Goal: Task Accomplishment & Management: Complete application form

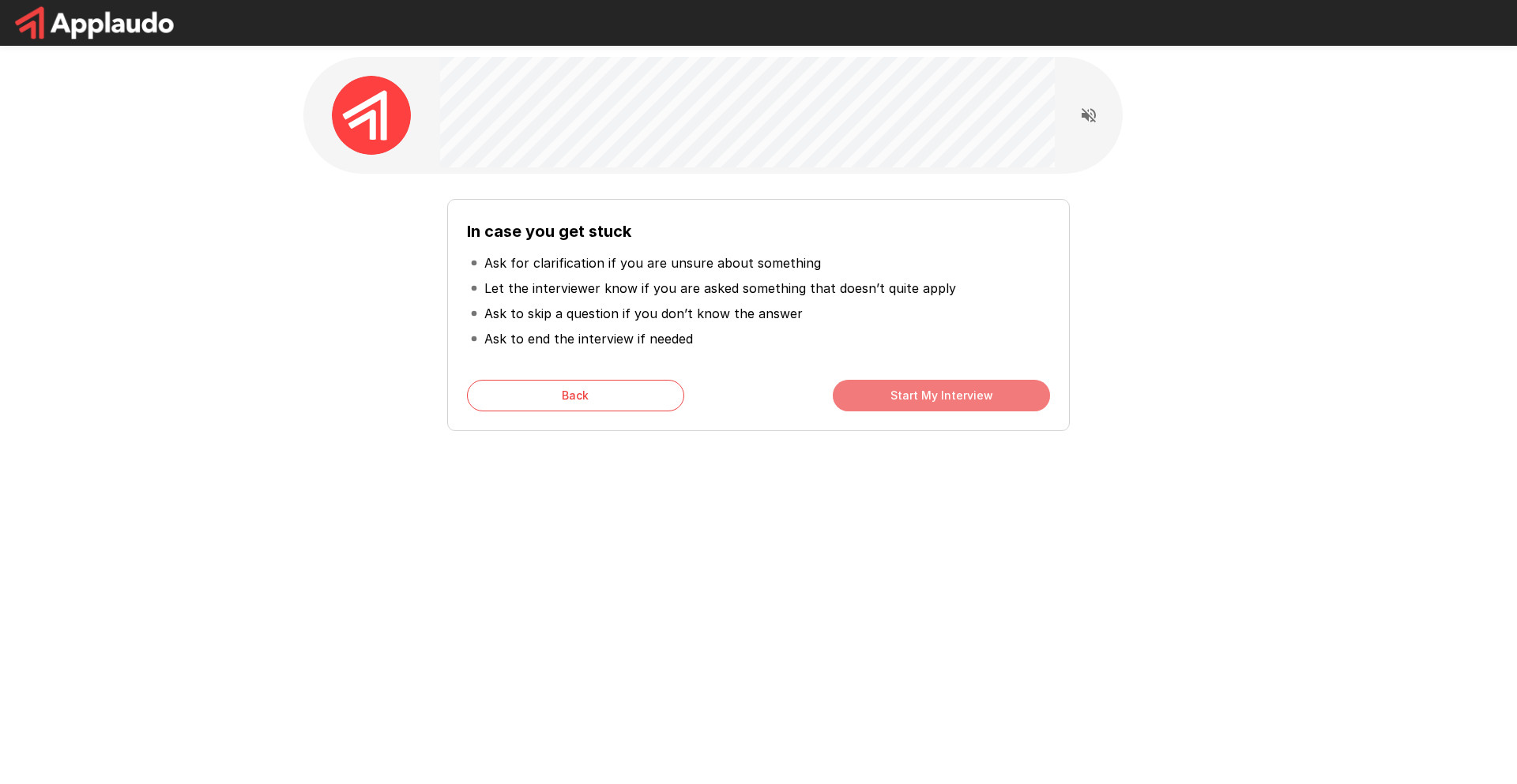
click at [951, 398] on button "Start My Interview" at bounding box center [941, 396] width 217 height 32
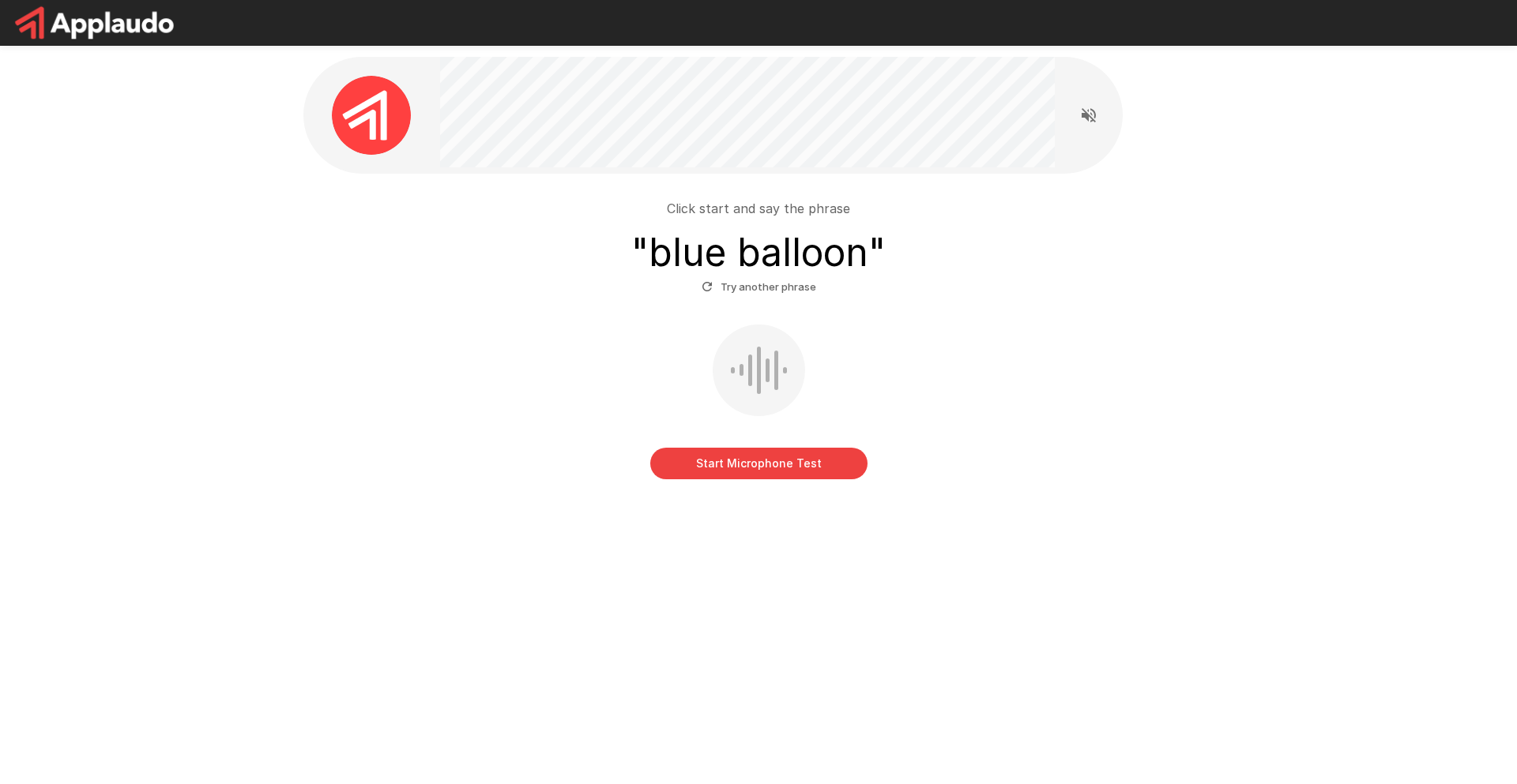
click at [793, 470] on button "Start Microphone Test" at bounding box center [759, 464] width 217 height 32
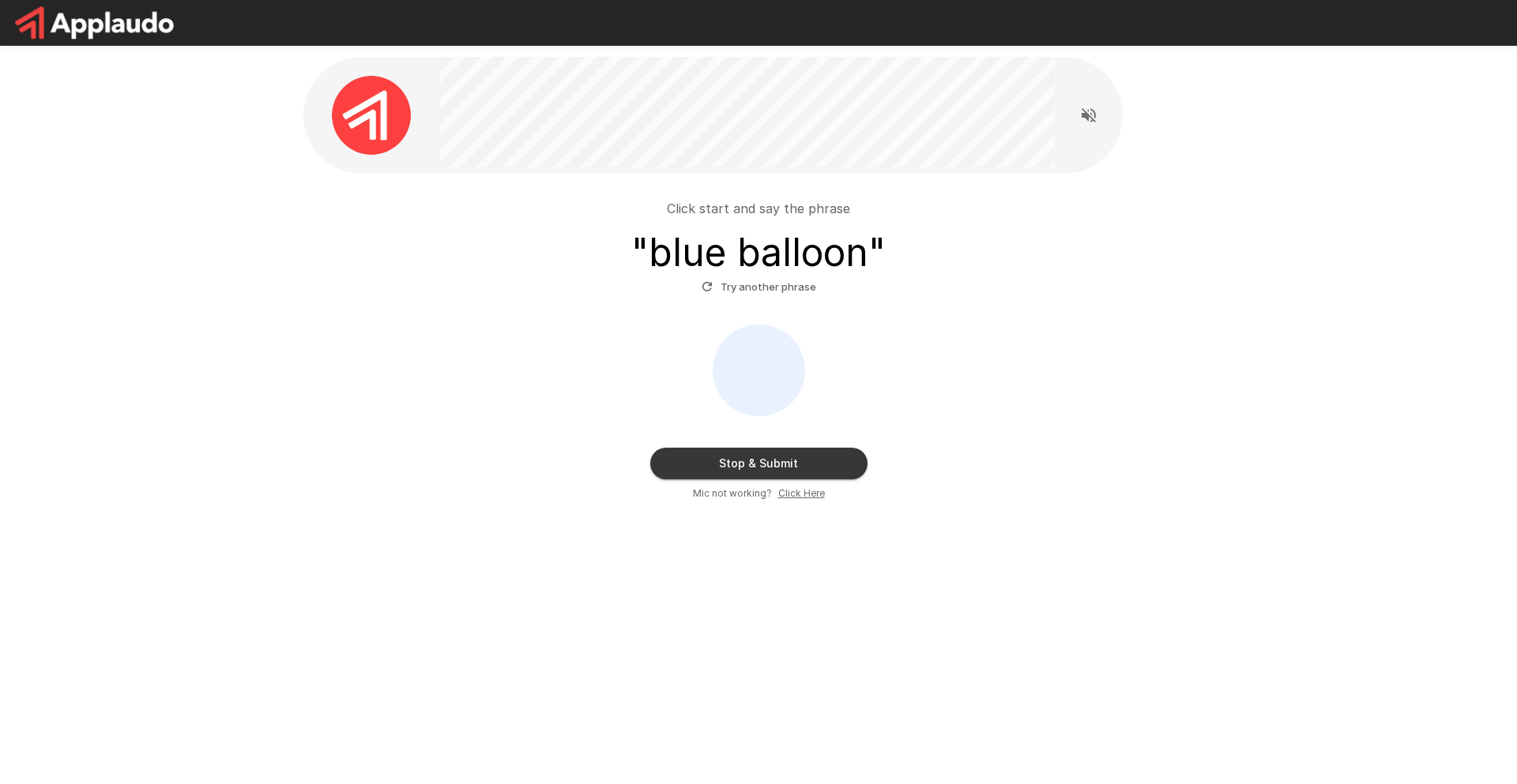
click at [783, 466] on button "Stop & Submit" at bounding box center [759, 464] width 217 height 32
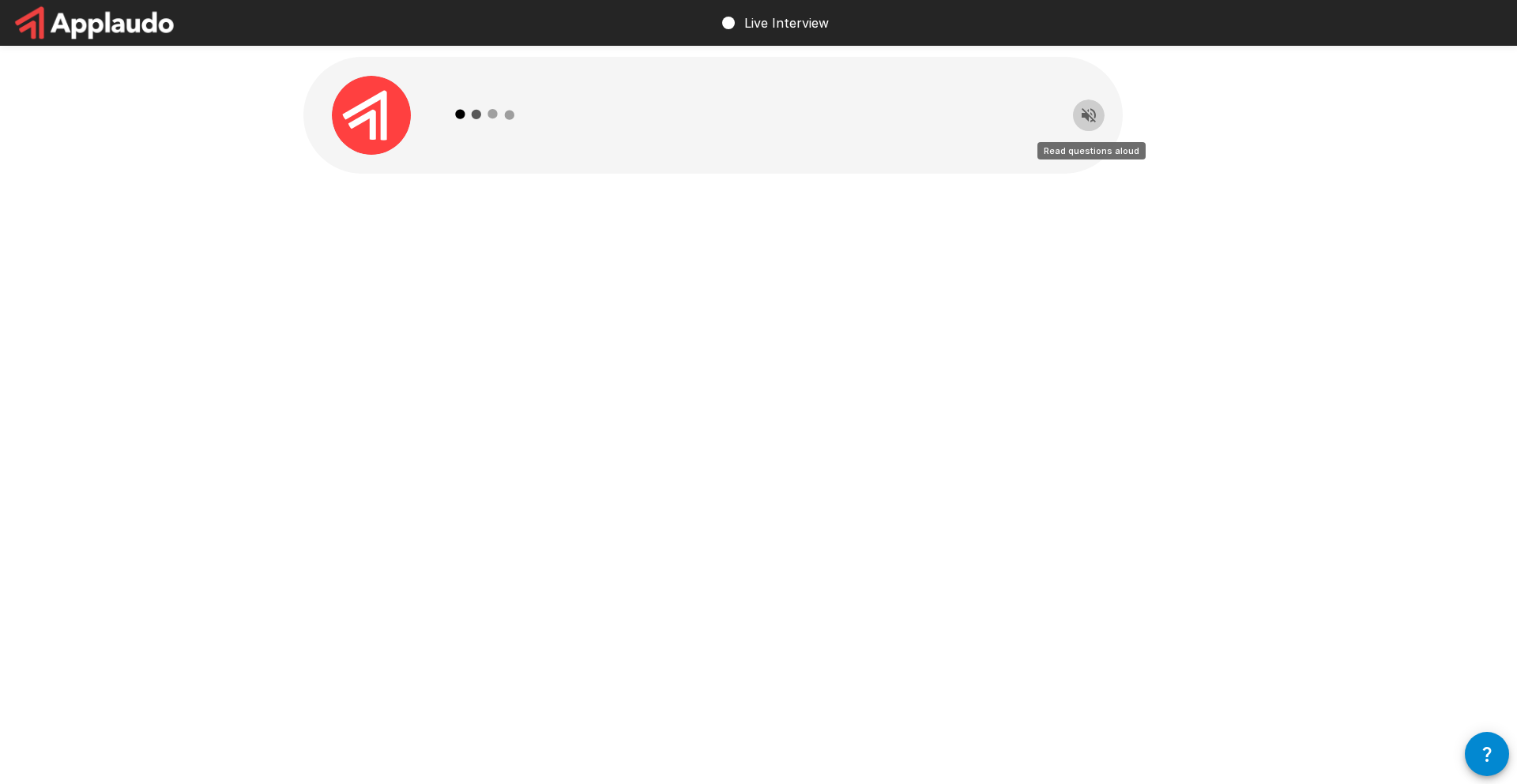
click at [1086, 117] on icon "Read questions aloud" at bounding box center [1089, 115] width 15 height 15
click at [789, 784] on div "Live Interview" at bounding box center [758, 392] width 1517 height 784
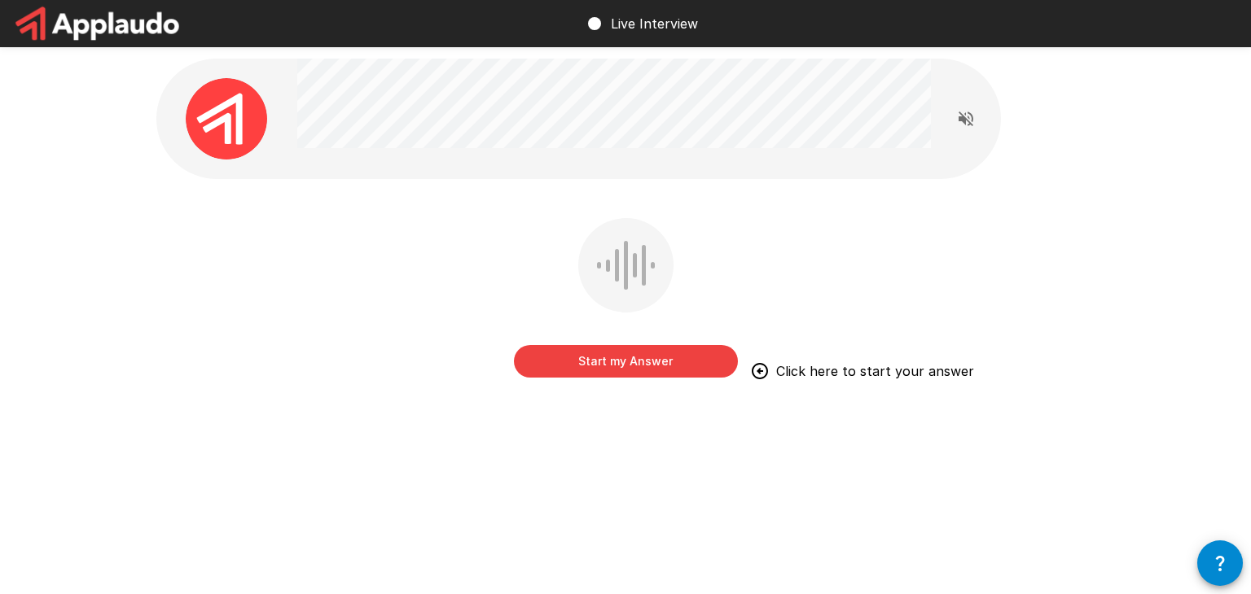
click at [651, 362] on button "Start my Answer" at bounding box center [626, 361] width 224 height 33
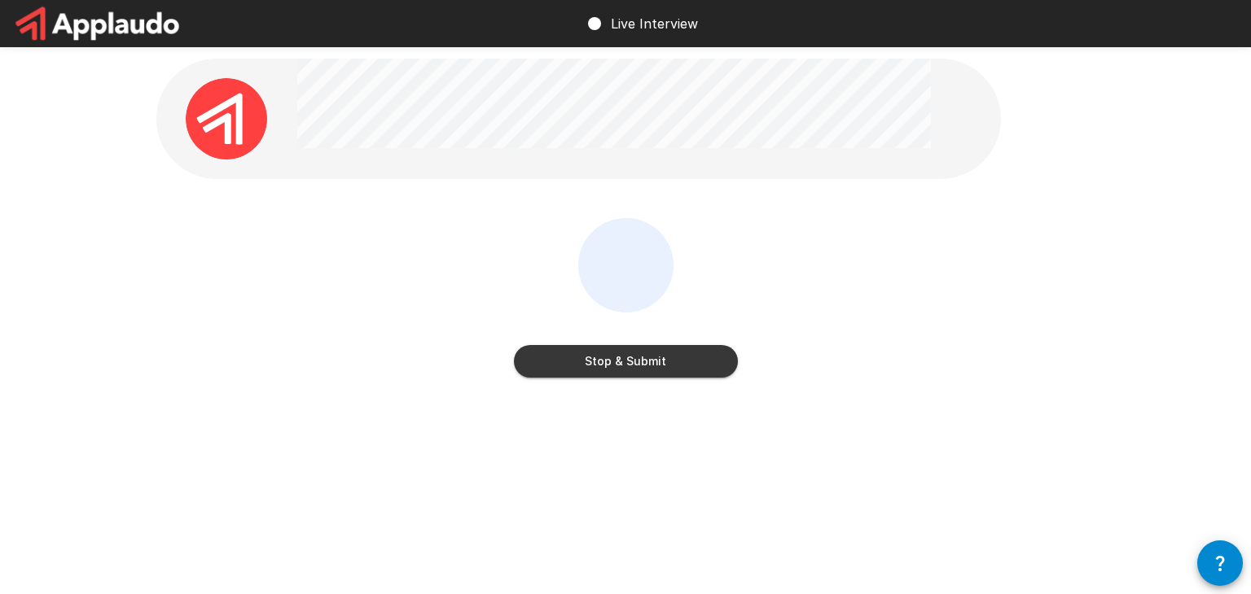
click at [690, 362] on button "Stop & Submit" at bounding box center [626, 361] width 224 height 33
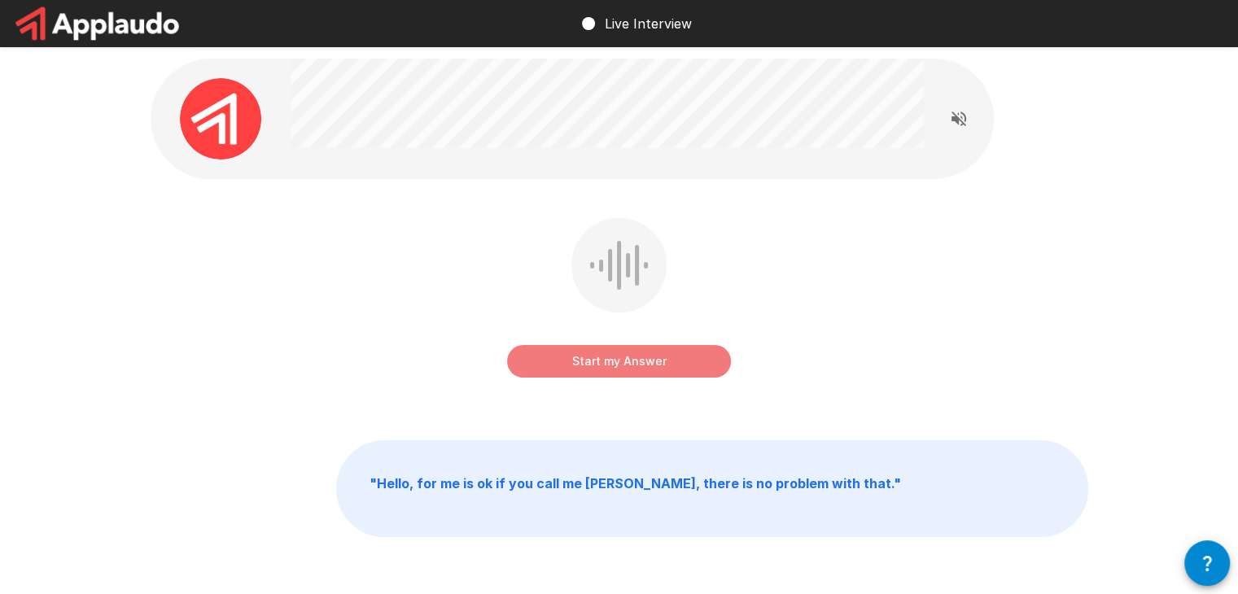
click at [642, 362] on button "Start my Answer" at bounding box center [619, 361] width 224 height 33
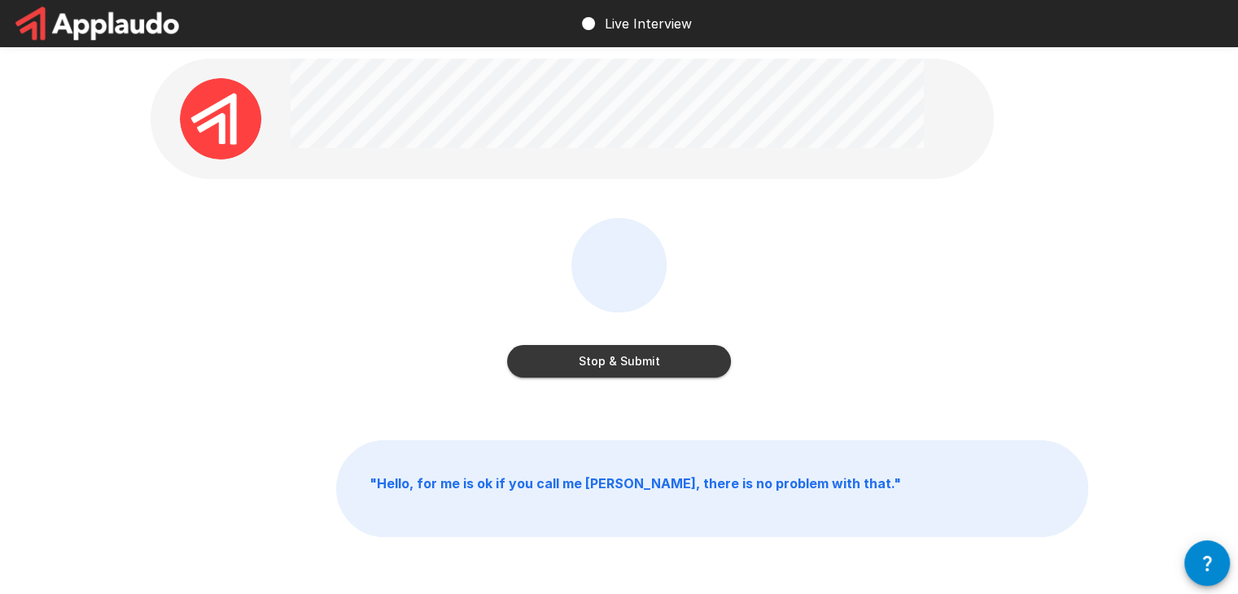
click at [642, 362] on button "Stop & Submit" at bounding box center [619, 361] width 224 height 33
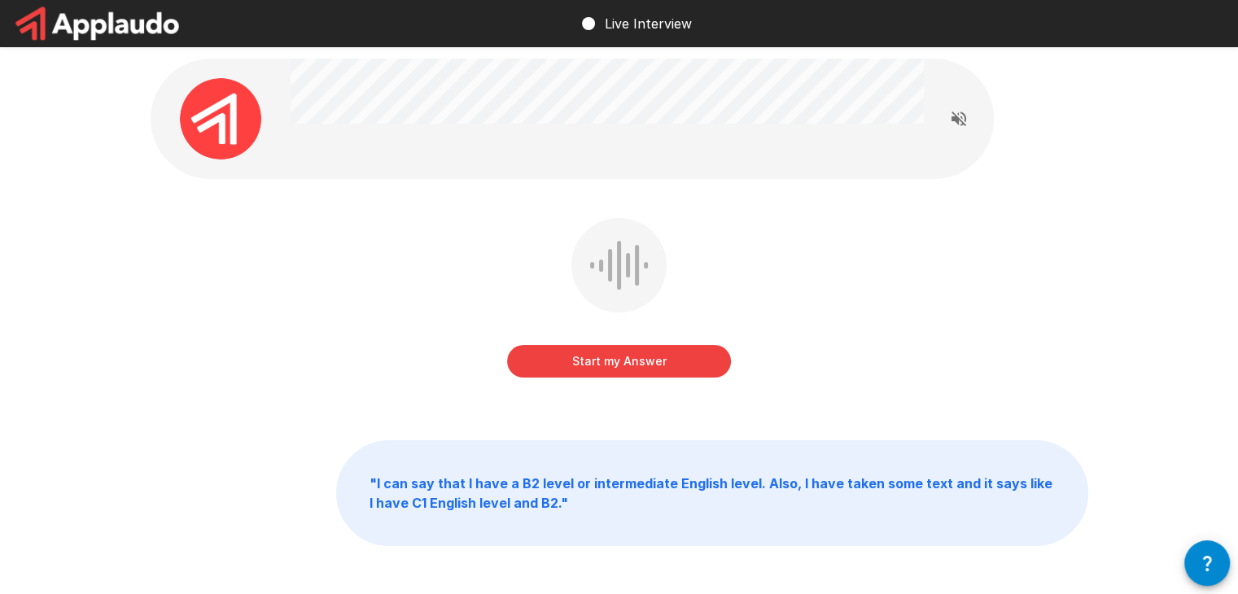
click at [634, 365] on button "Start my Answer" at bounding box center [619, 361] width 224 height 33
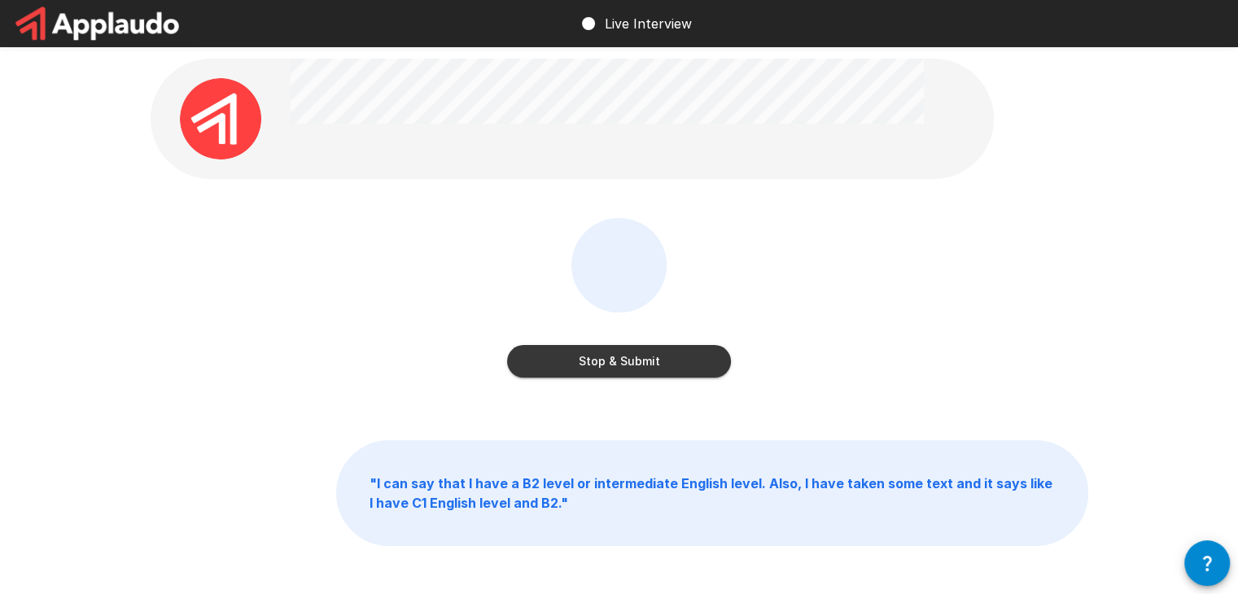
click at [642, 360] on button "Stop & Submit" at bounding box center [619, 361] width 224 height 33
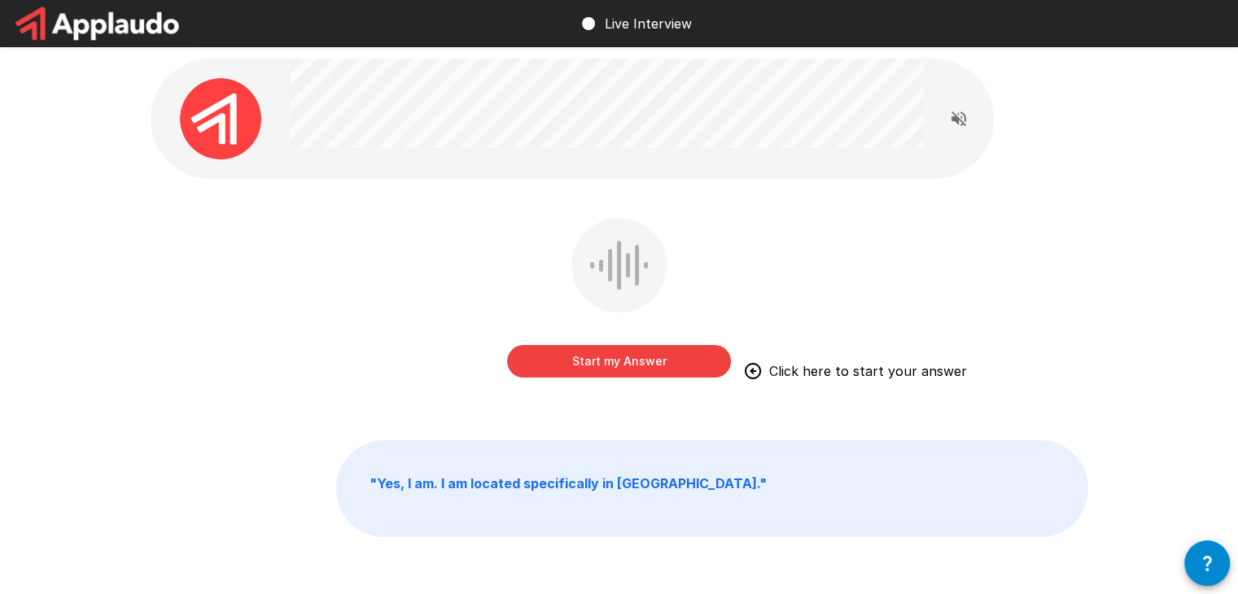
click at [27, 307] on div "Start my Answer Click here to start your answer " Yes, I am. I am located speci…" at bounding box center [619, 334] width 1238 height 668
click at [610, 363] on button "Start my Answer" at bounding box center [619, 361] width 224 height 33
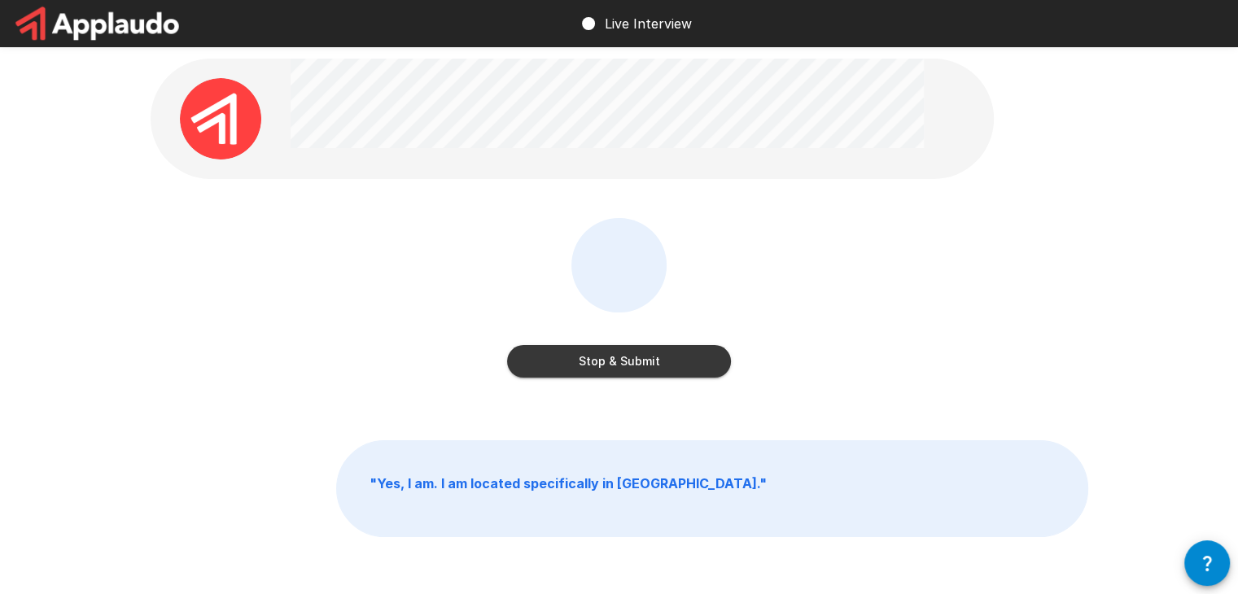
click at [735, 370] on div "Stop & Submit" at bounding box center [620, 309] width 938 height 183
click at [708, 366] on button "Stop & Submit" at bounding box center [619, 361] width 224 height 33
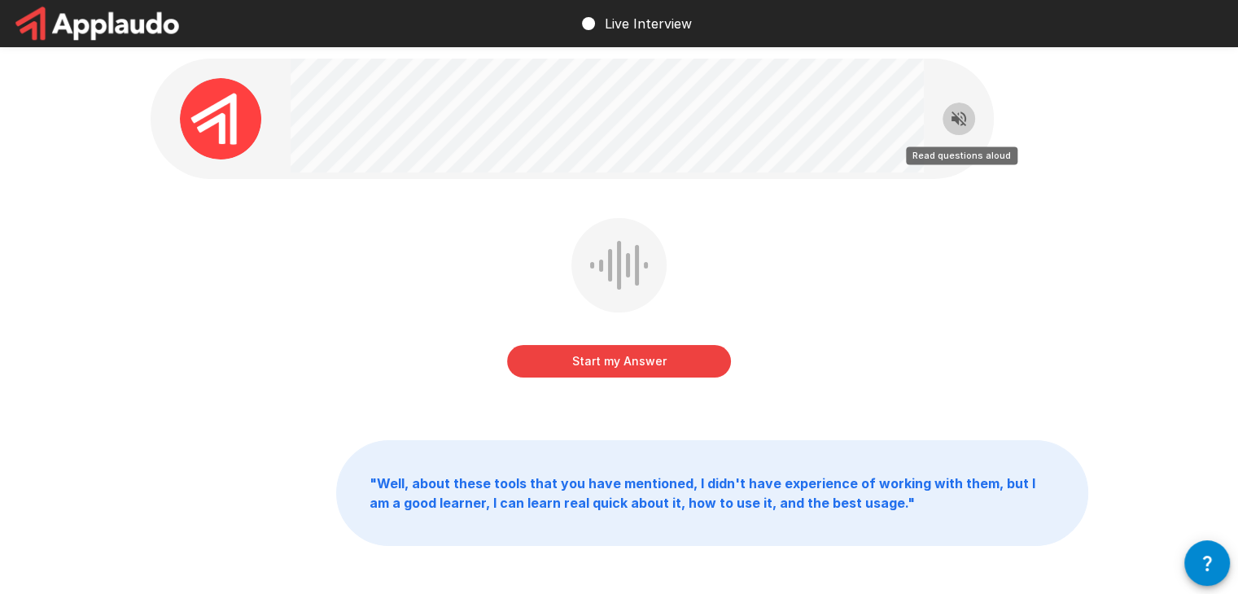
click at [951, 121] on icon "Read questions aloud" at bounding box center [959, 119] width 20 height 20
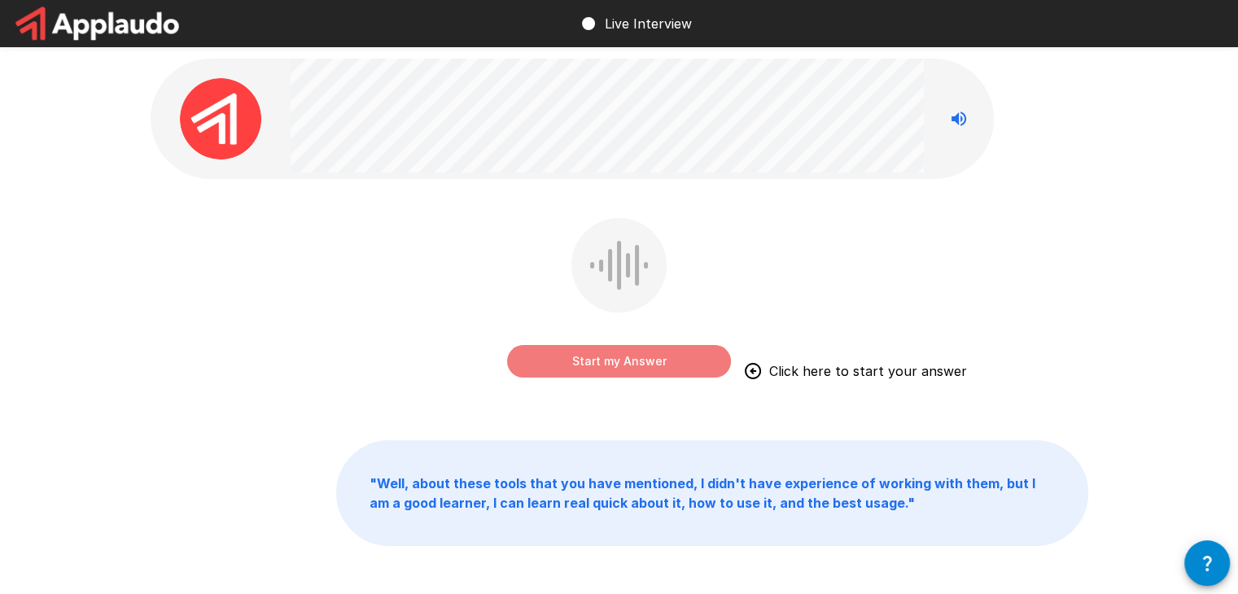
click at [619, 363] on button "Start my Answer" at bounding box center [619, 361] width 224 height 33
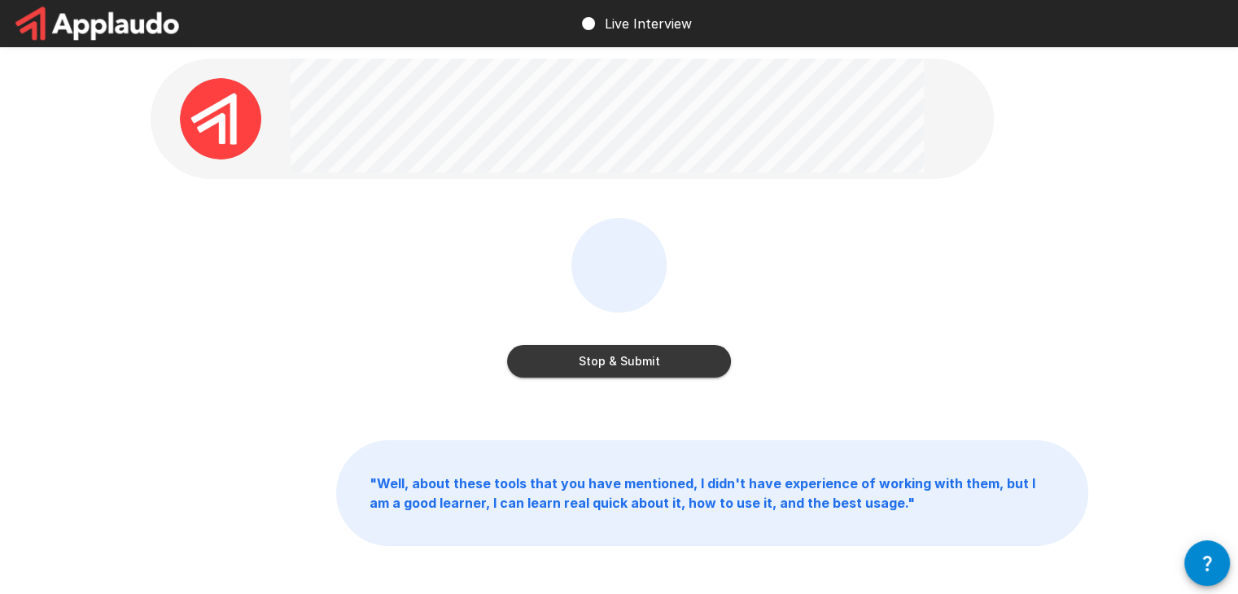
click at [682, 366] on button "Stop & Submit" at bounding box center [619, 361] width 224 height 33
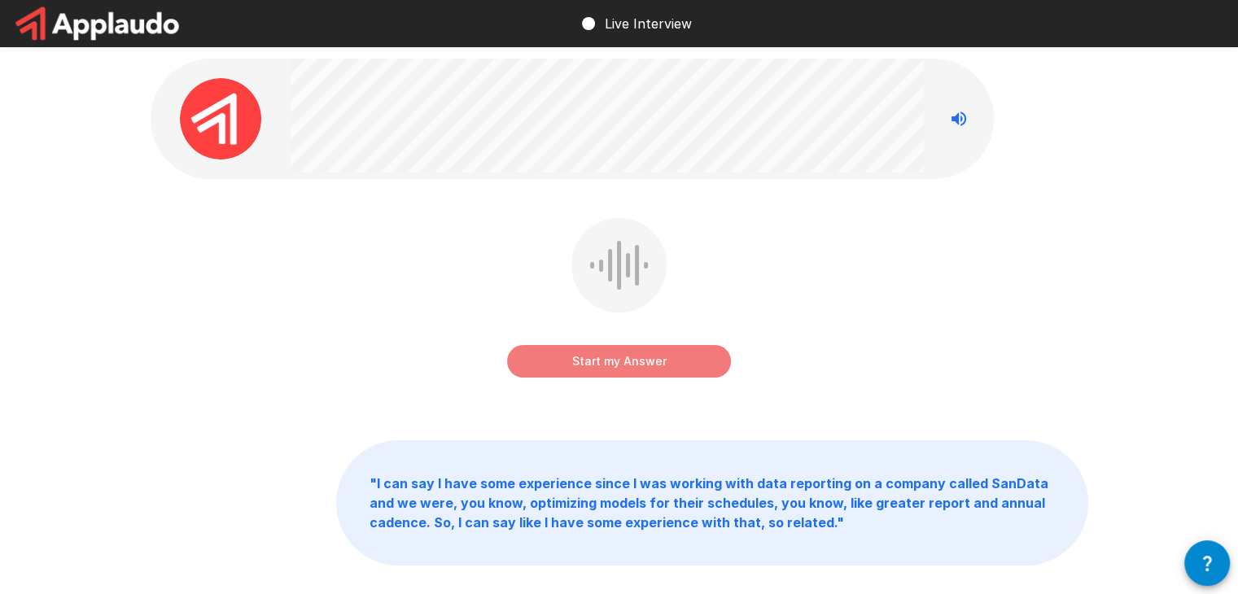
click at [676, 362] on button "Start my Answer" at bounding box center [619, 361] width 224 height 33
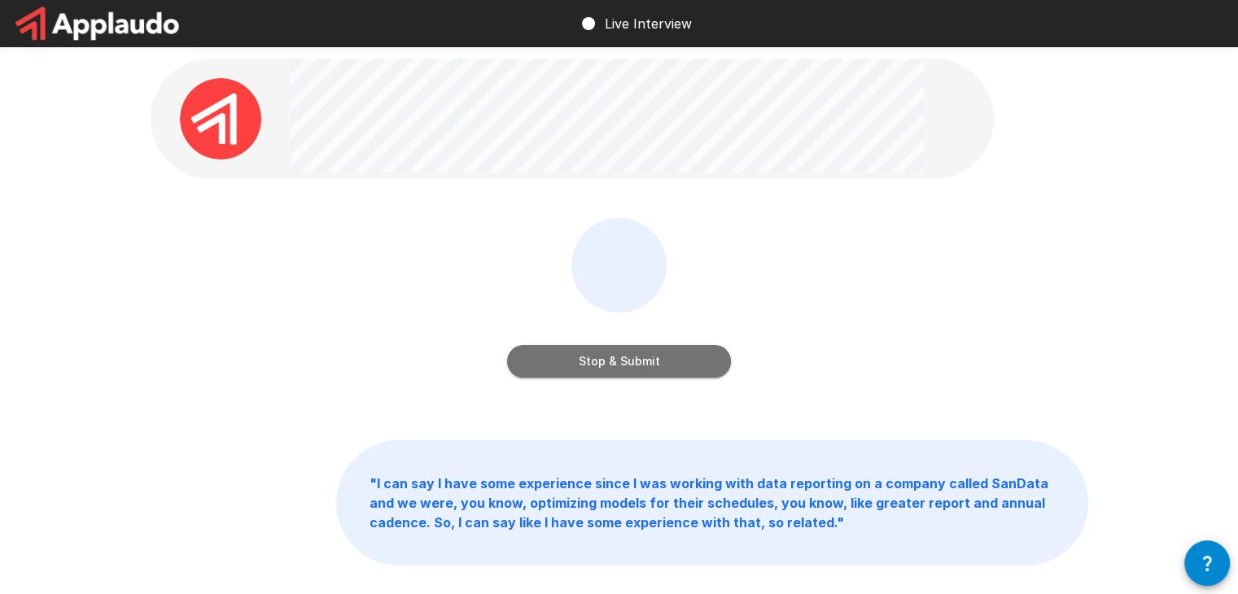
click at [663, 359] on button "Stop & Submit" at bounding box center [619, 361] width 224 height 33
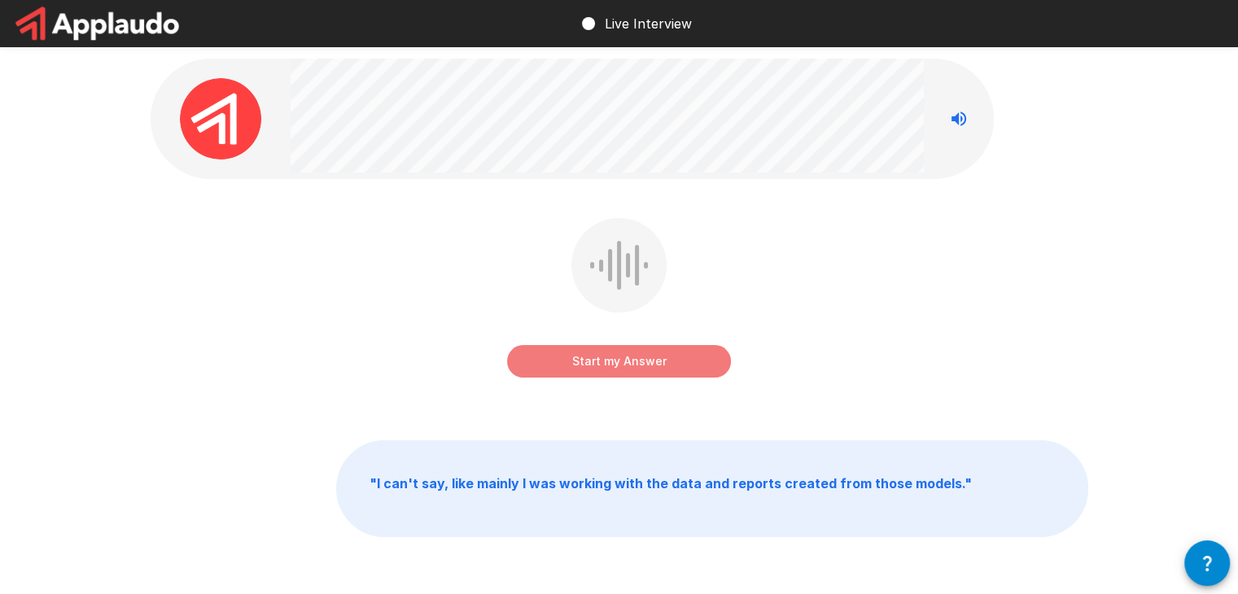
click at [620, 369] on button "Start my Answer" at bounding box center [619, 361] width 224 height 33
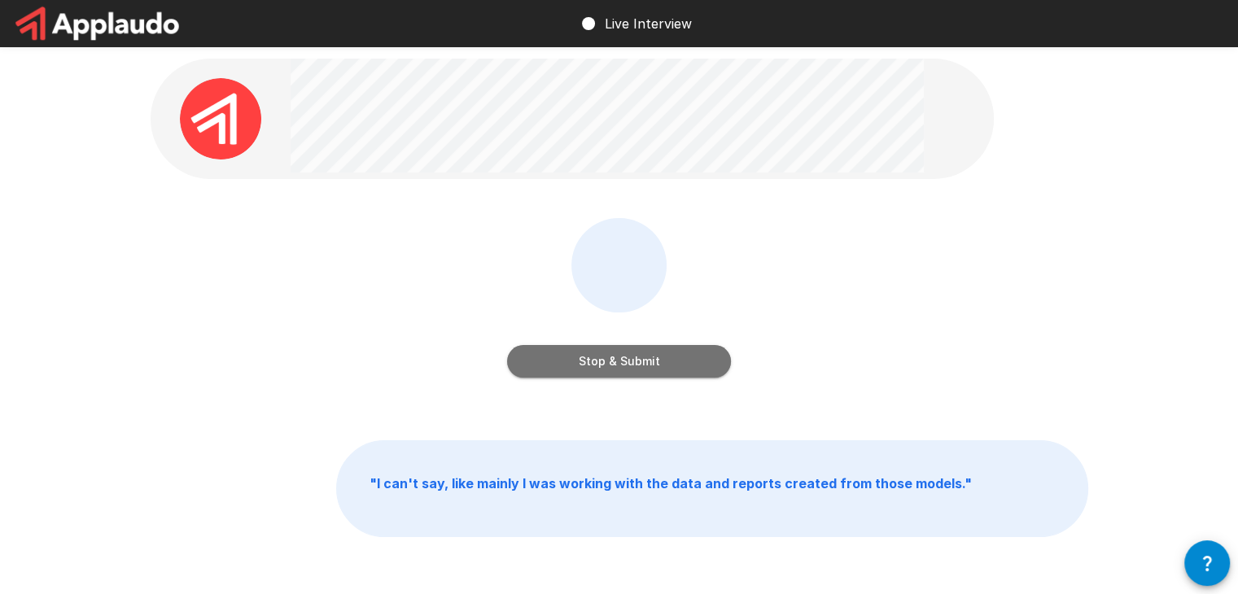
click at [606, 357] on button "Stop & Submit" at bounding box center [619, 361] width 224 height 33
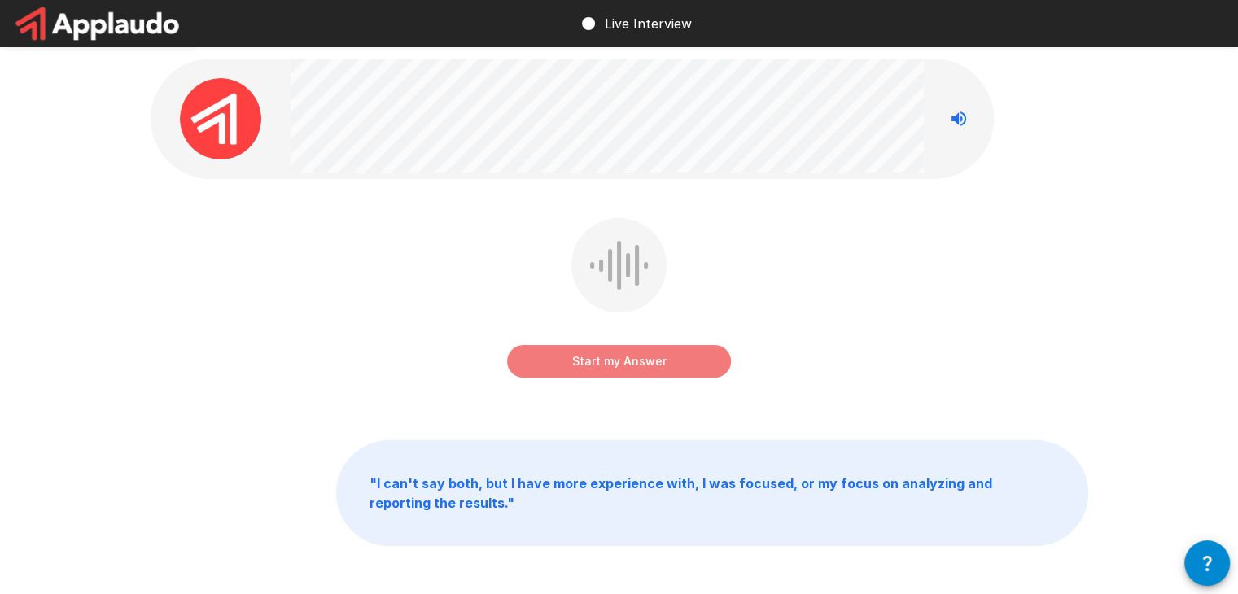
click at [599, 349] on button "Start my Answer" at bounding box center [619, 361] width 224 height 33
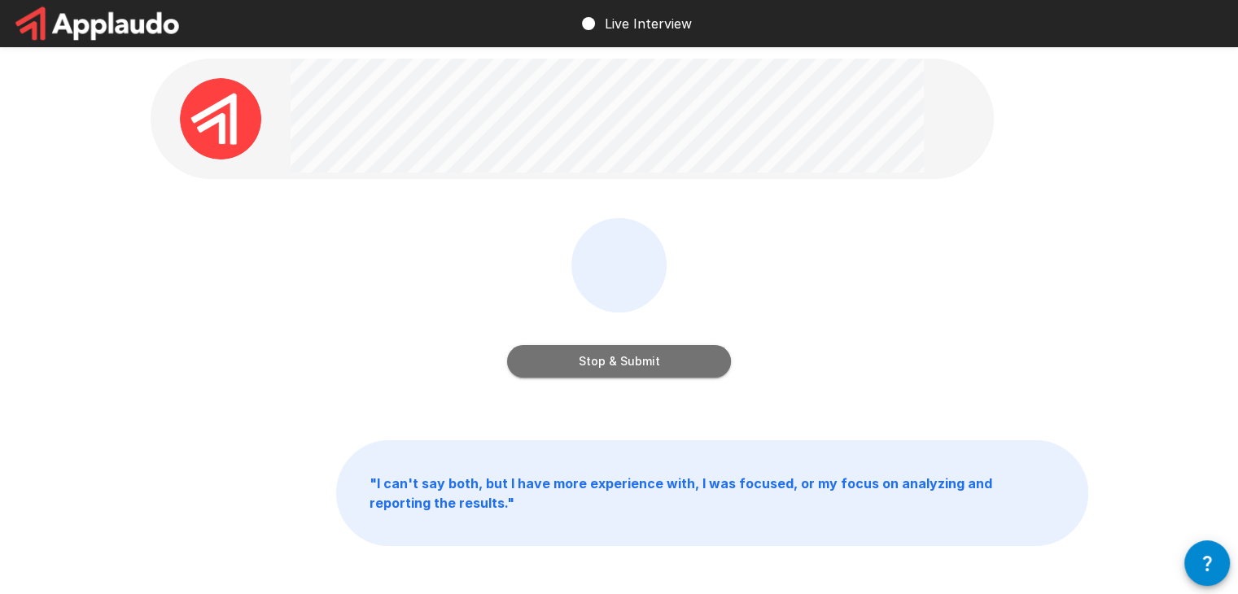
click at [609, 357] on button "Stop & Submit" at bounding box center [619, 361] width 224 height 33
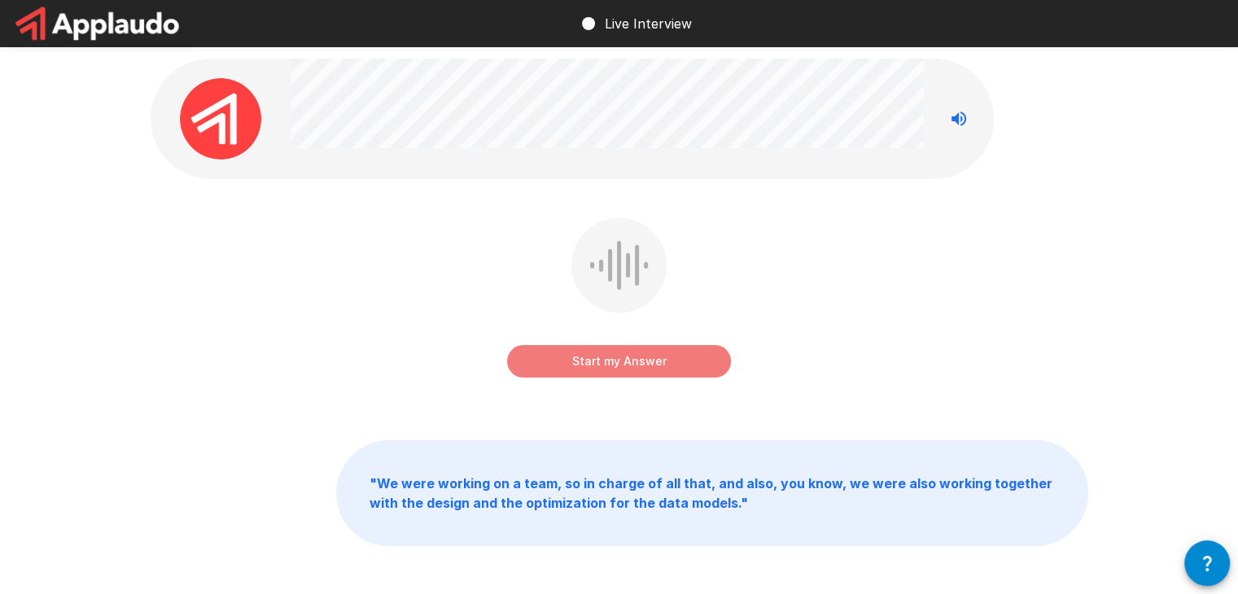
click at [645, 361] on button "Start my Answer" at bounding box center [619, 361] width 224 height 33
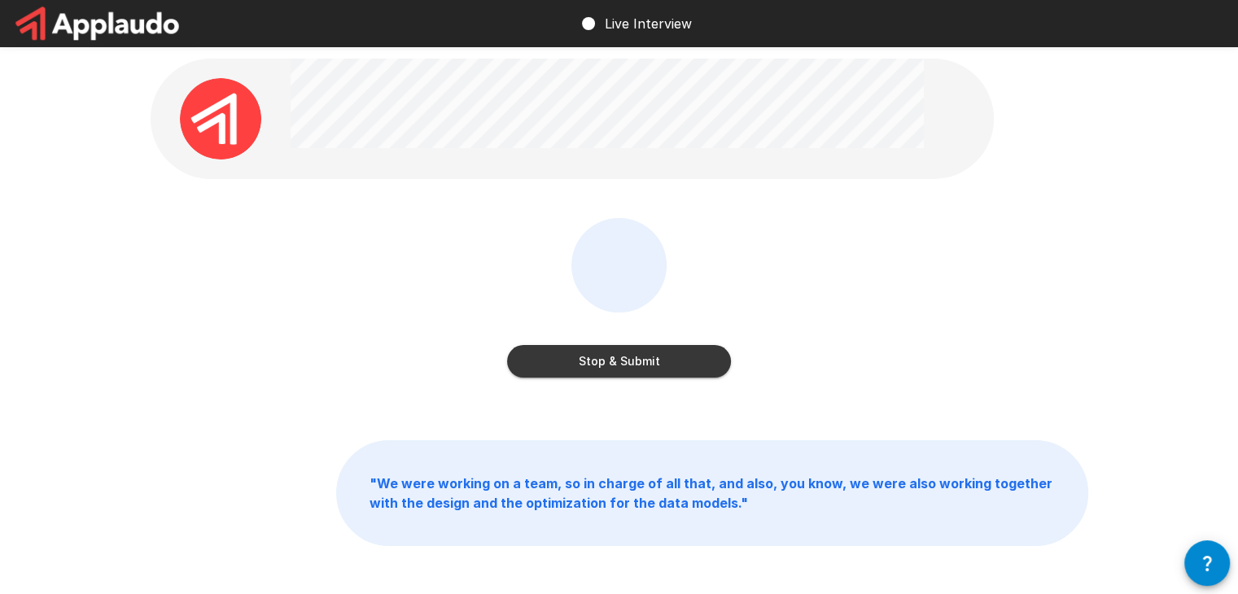
click at [584, 340] on div "Stop & Submit" at bounding box center [619, 345] width 224 height 65
click at [599, 361] on button "Stop & Submit" at bounding box center [619, 361] width 224 height 33
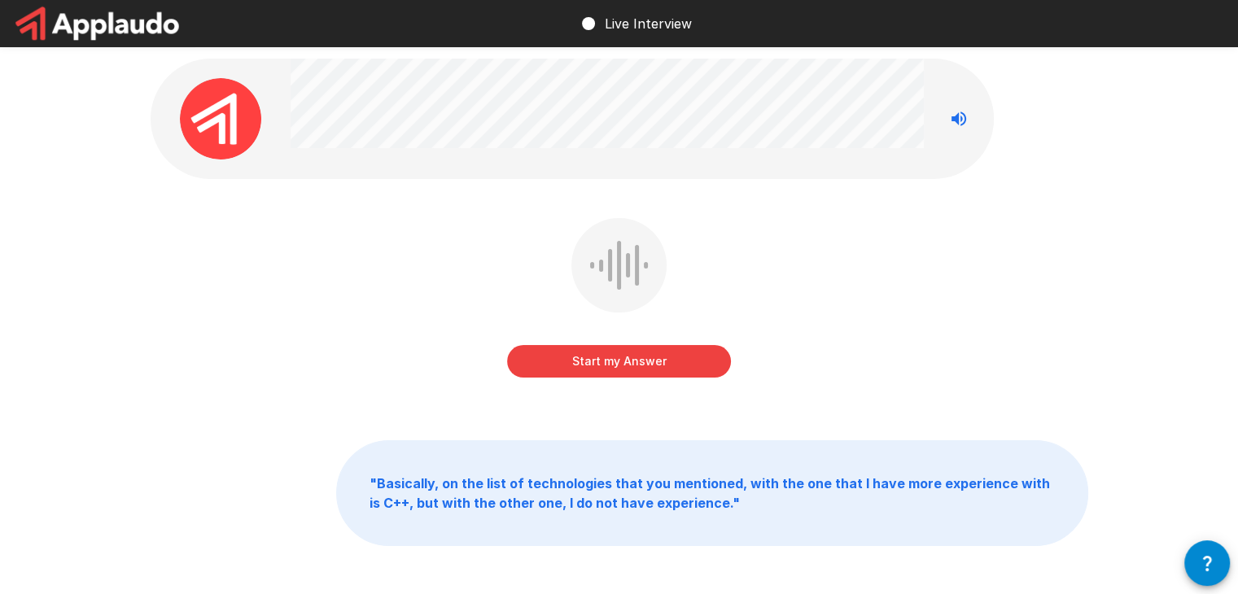
click at [659, 370] on button "Start my Answer" at bounding box center [619, 361] width 224 height 33
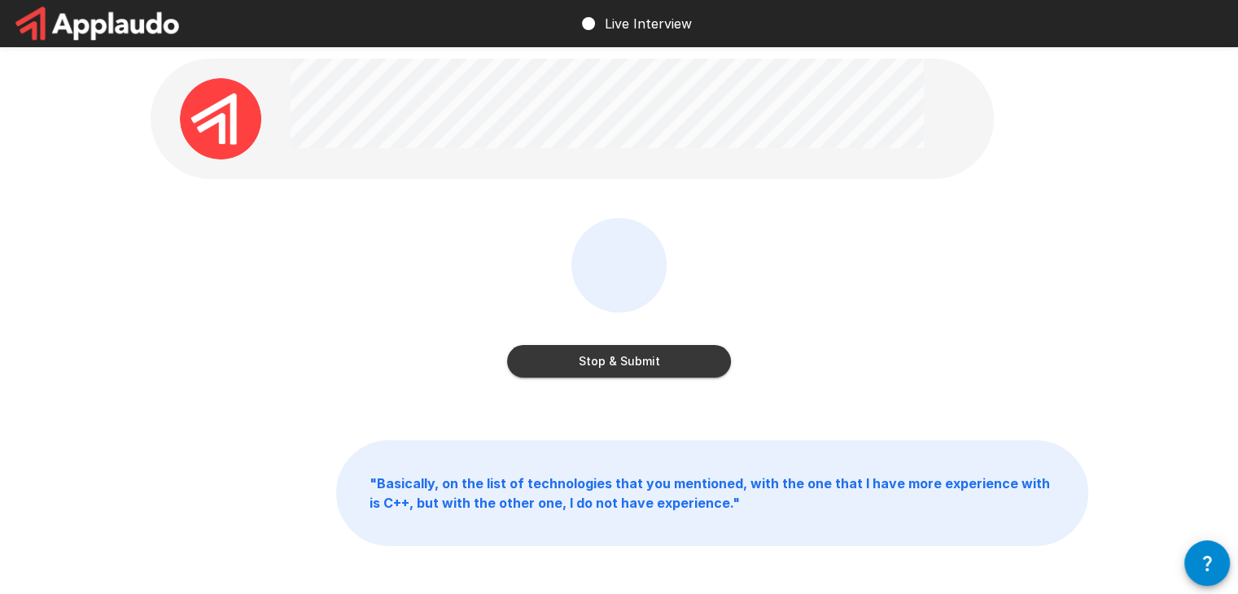
click at [659, 370] on button "Stop & Submit" at bounding box center [619, 361] width 224 height 33
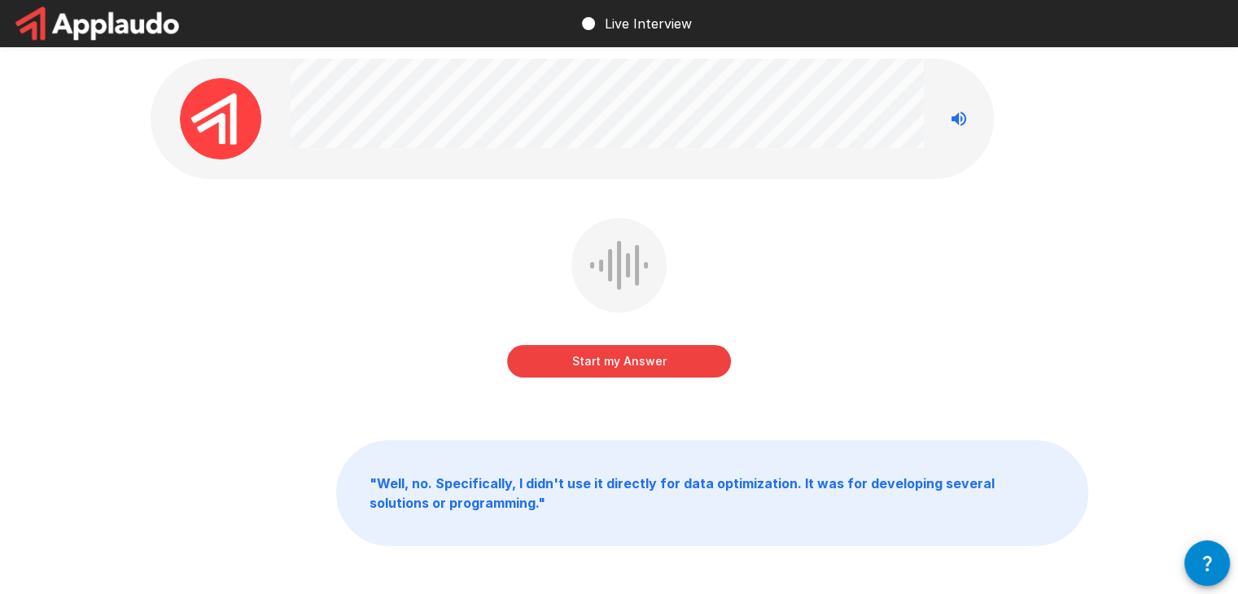
click at [635, 352] on button "Start my Answer" at bounding box center [619, 361] width 224 height 33
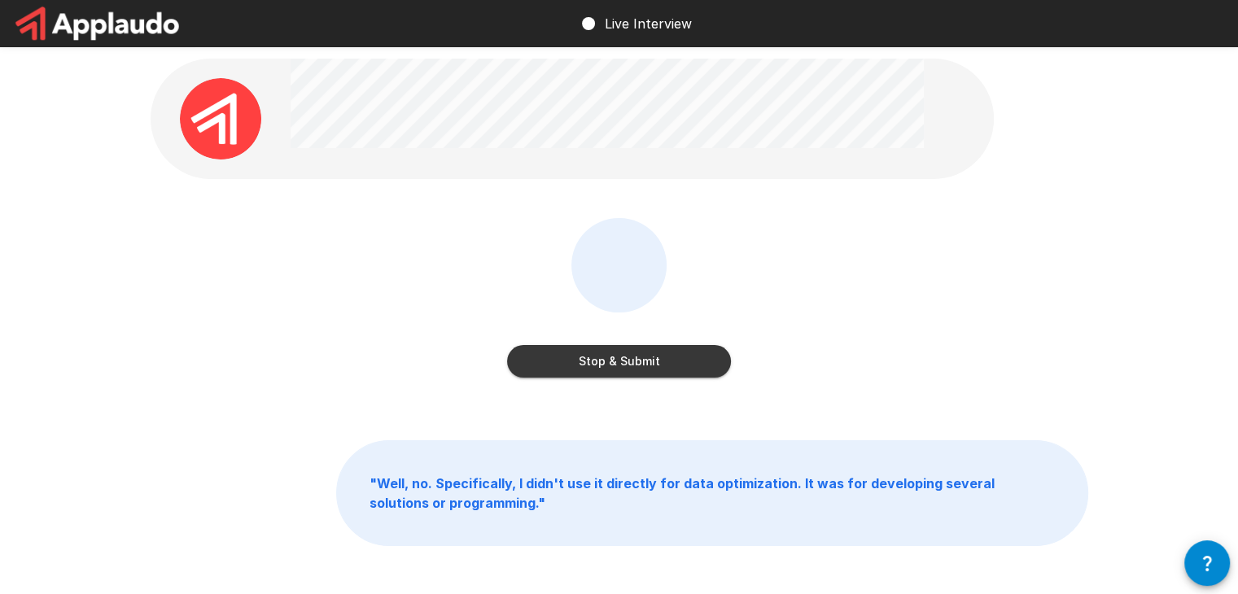
click at [635, 352] on button "Stop & Submit" at bounding box center [619, 361] width 224 height 33
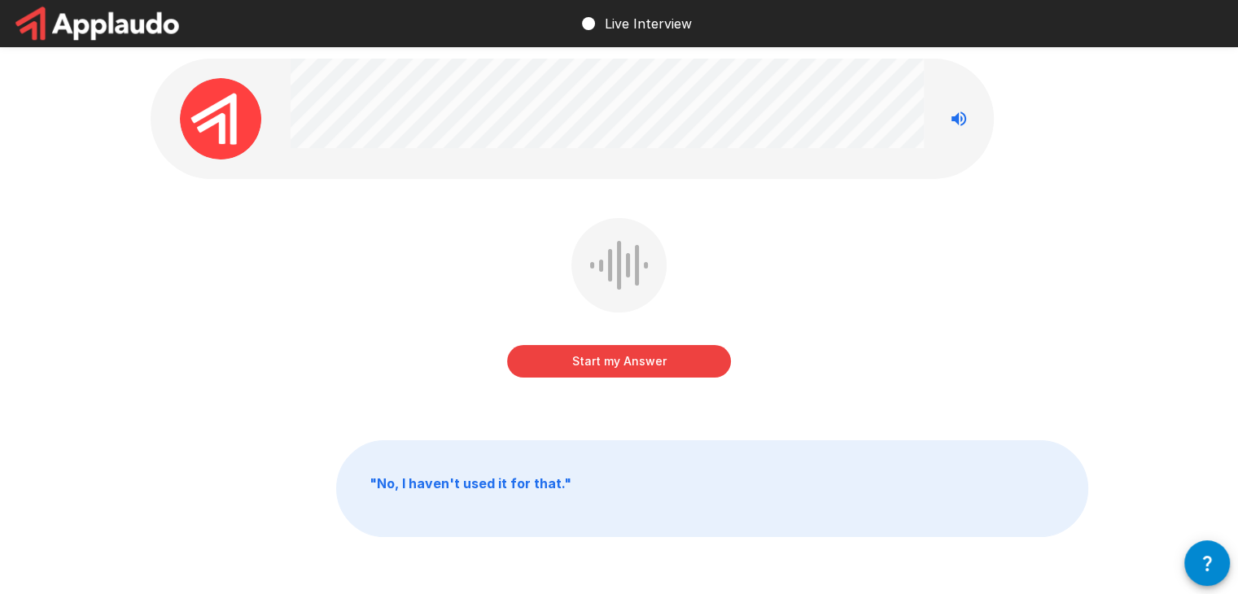
click at [624, 378] on div "Start my Answer" at bounding box center [619, 301] width 224 height 166
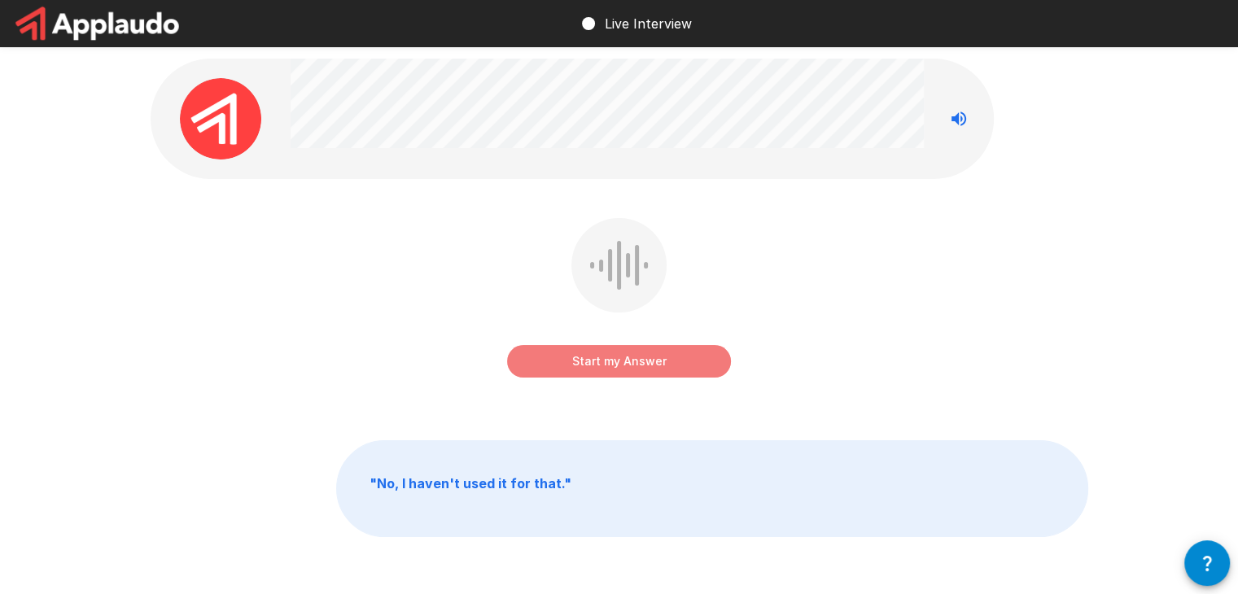
click at [623, 372] on button "Start my Answer" at bounding box center [619, 361] width 224 height 33
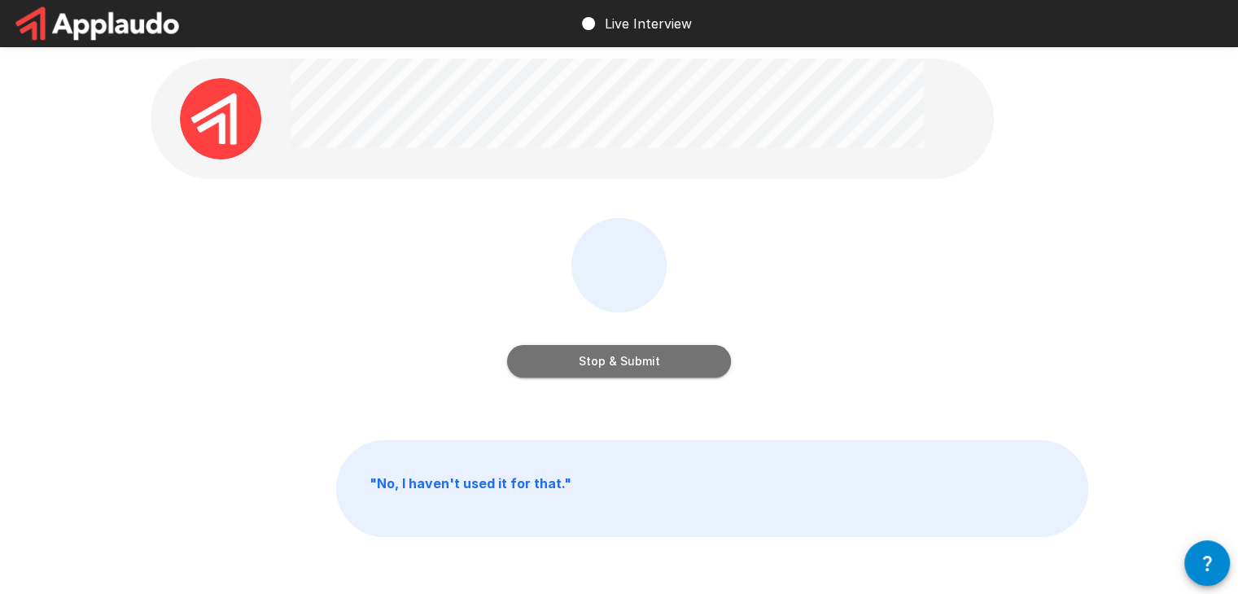
click at [587, 370] on button "Stop & Submit" at bounding box center [619, 361] width 224 height 33
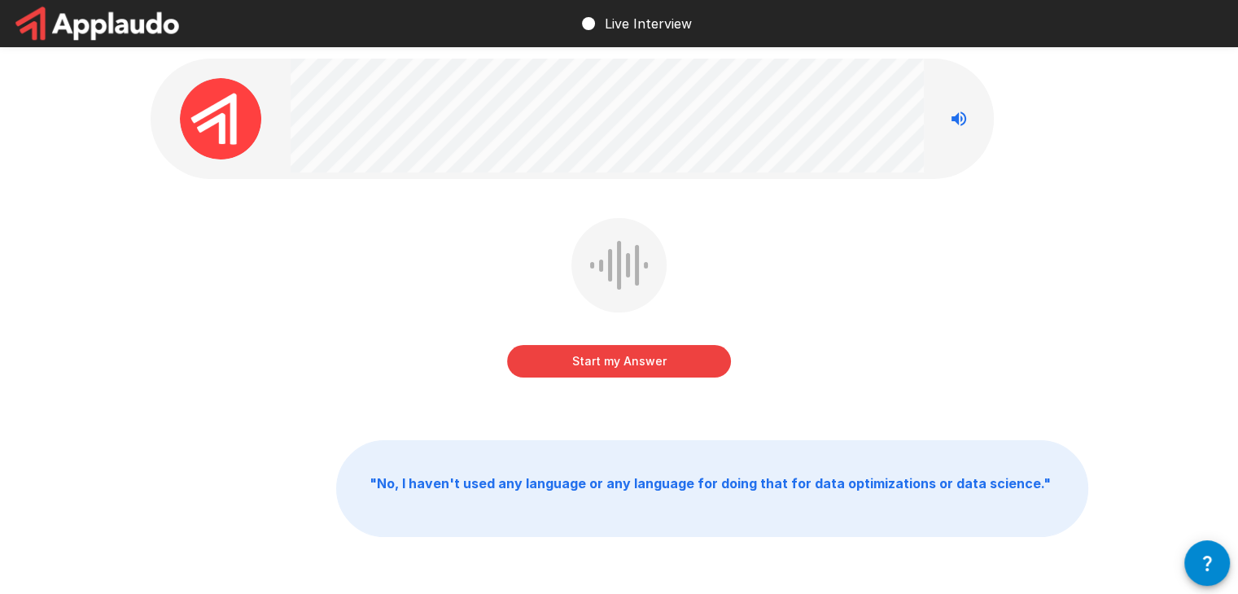
click at [651, 364] on button "Start my Answer" at bounding box center [619, 361] width 224 height 33
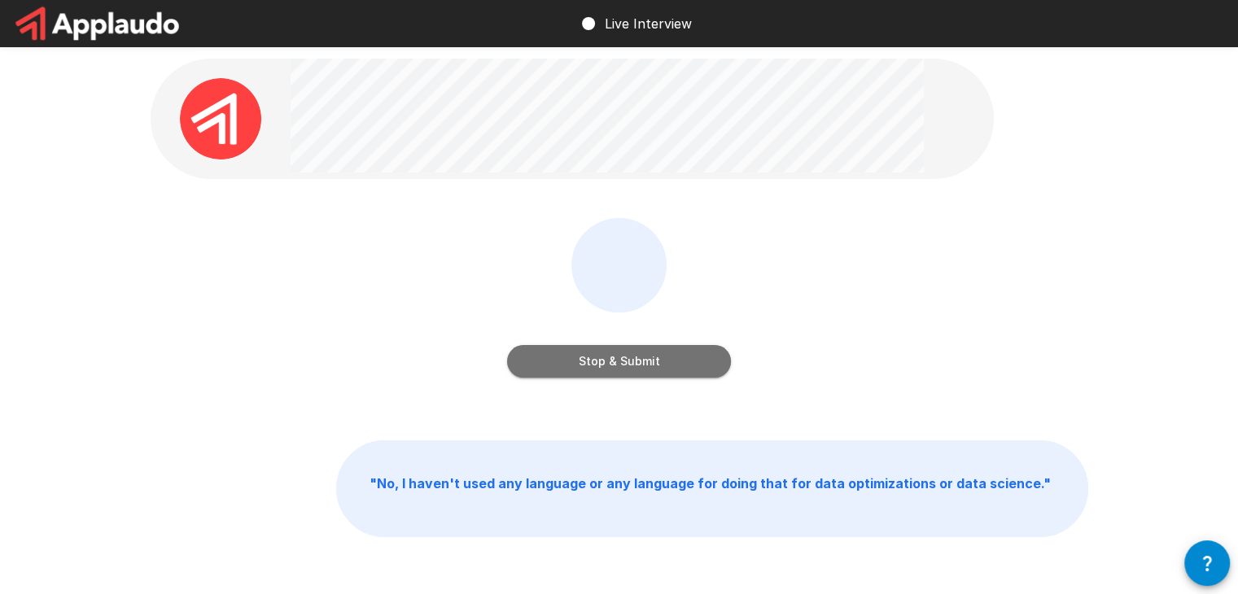
click at [648, 369] on button "Stop & Submit" at bounding box center [619, 361] width 224 height 33
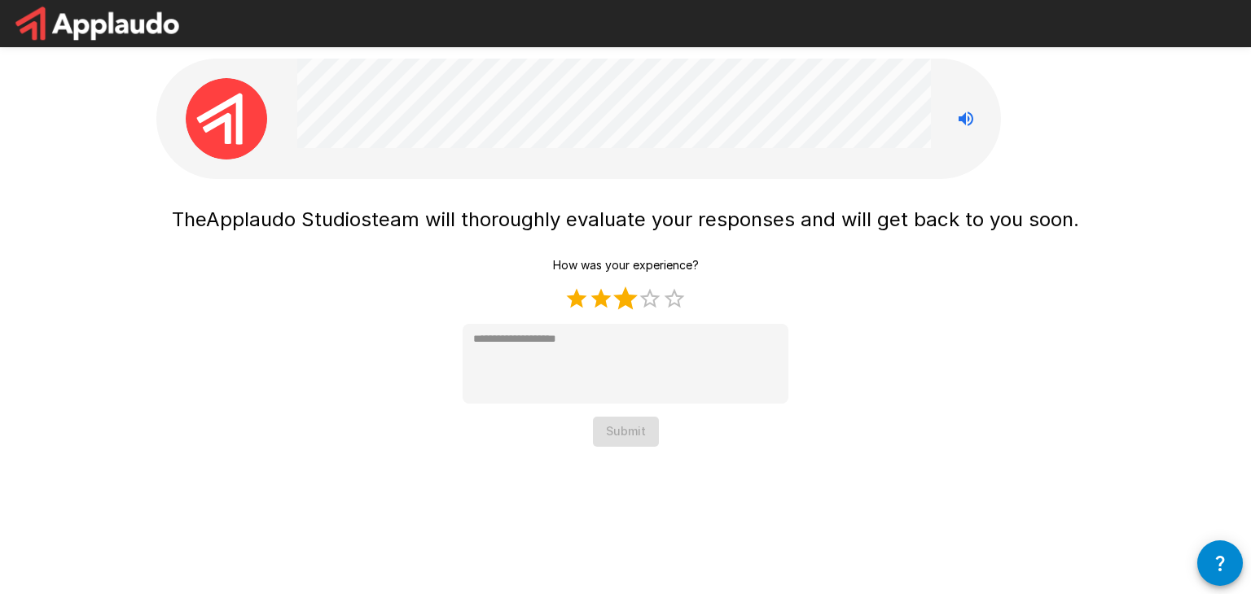
click at [629, 299] on label "3 Stars" at bounding box center [625, 299] width 24 height 24
type textarea "*"
click at [646, 432] on button "Submit" at bounding box center [626, 432] width 66 height 30
